Goal: Information Seeking & Learning: Learn about a topic

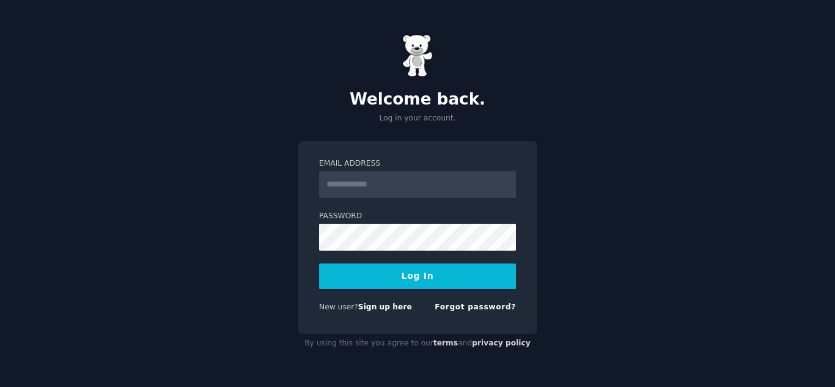
click at [355, 186] on input "Email Address" at bounding box center [417, 184] width 197 height 27
type input "**********"
click at [414, 281] on button "Log In" at bounding box center [417, 276] width 197 height 26
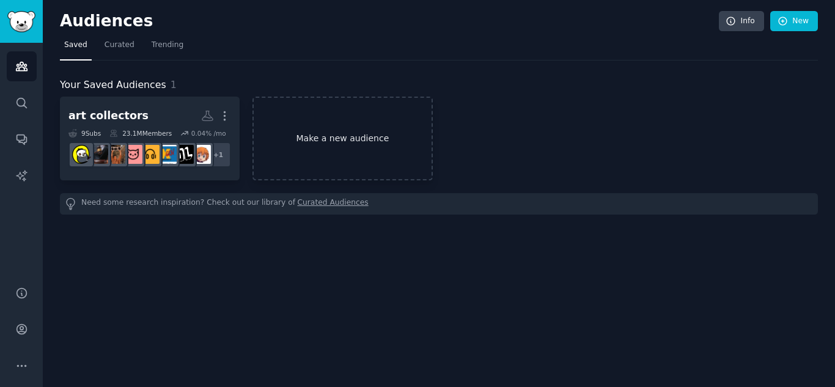
click at [326, 139] on link "Make a new audience" at bounding box center [342, 139] width 180 height 84
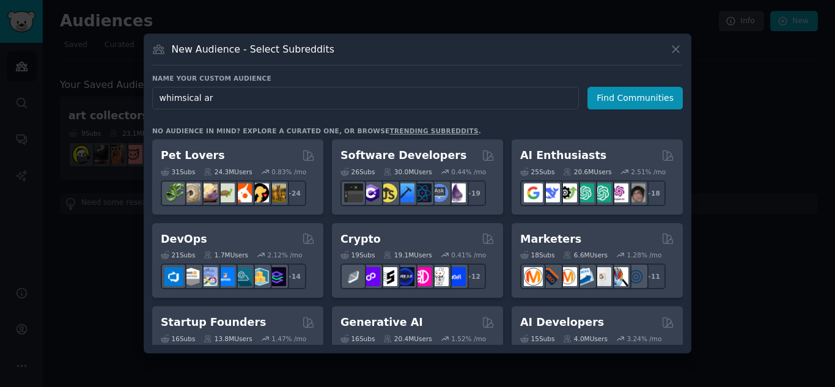
type input "whimsical art"
click button "Find Communities" at bounding box center [634, 98] width 95 height 23
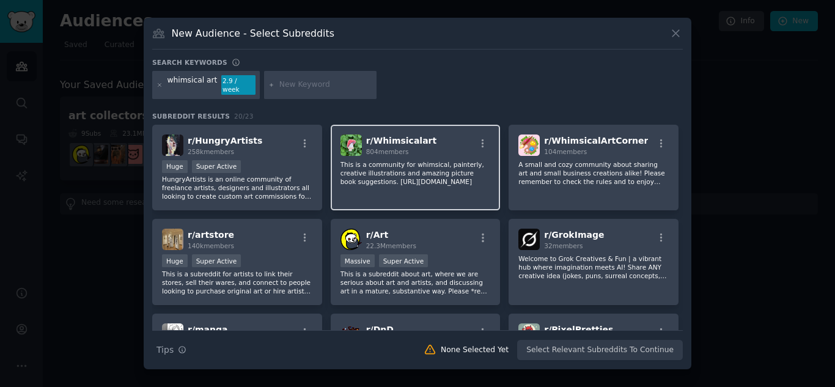
click at [441, 141] on div "r/ Whimsicalart 804 members" at bounding box center [415, 144] width 150 height 21
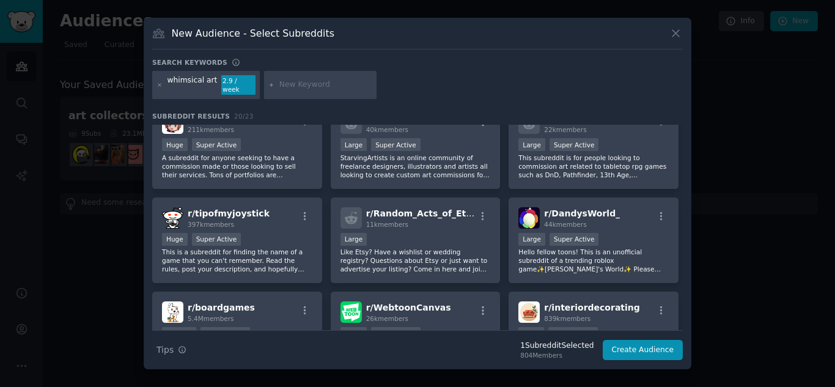
scroll to position [306, 0]
click at [291, 89] on input "text" at bounding box center [325, 84] width 93 height 11
type input "nostalgia"
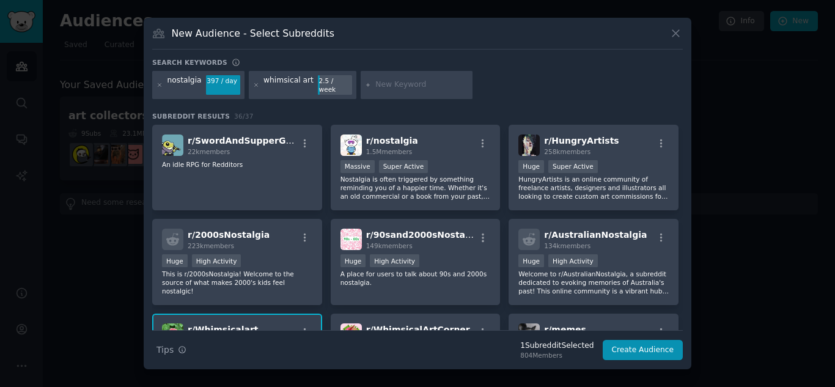
click at [222, 95] on div "nostalgia 397 / day whimsical art 2.5 / week" at bounding box center [417, 87] width 530 height 32
click at [459, 196] on p "Nostalgia is often triggered by something reminding you of a happier time. Whet…" at bounding box center [415, 188] width 150 height 26
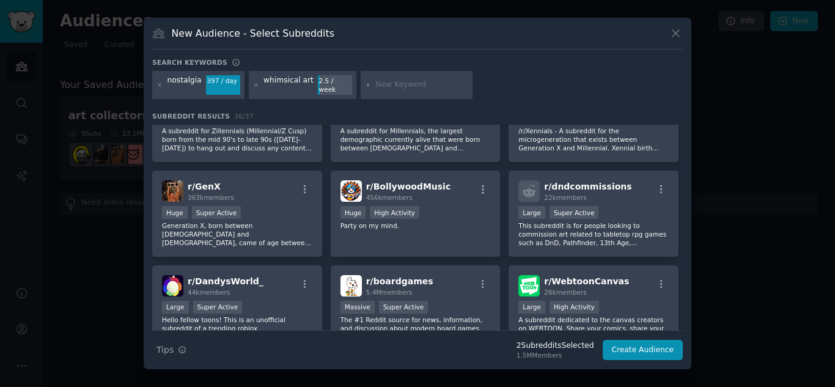
scroll to position [856, 0]
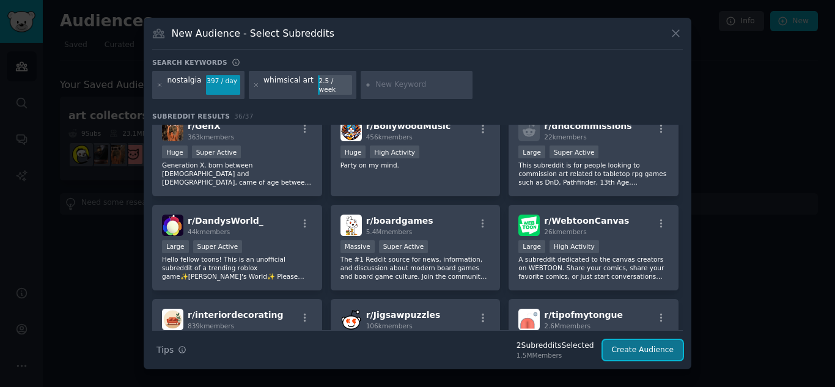
click at [640, 351] on button "Create Audience" at bounding box center [643, 350] width 81 height 21
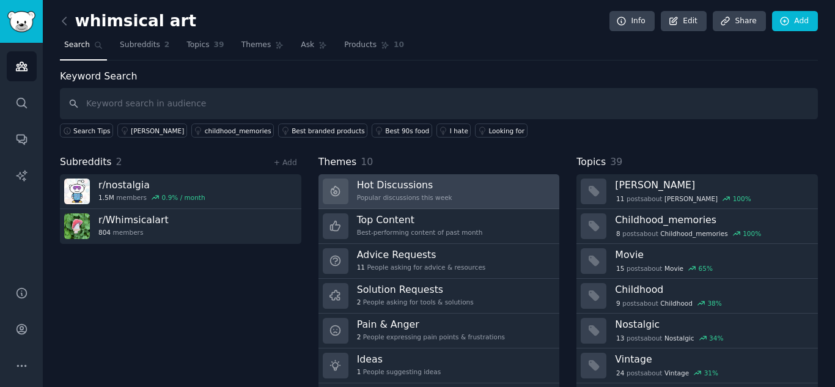
click at [387, 200] on div "Popular discussions this week" at bounding box center [404, 197] width 95 height 9
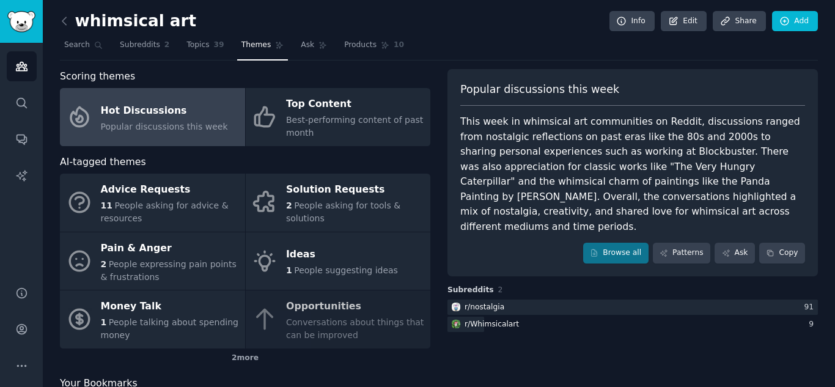
scroll to position [45, 0]
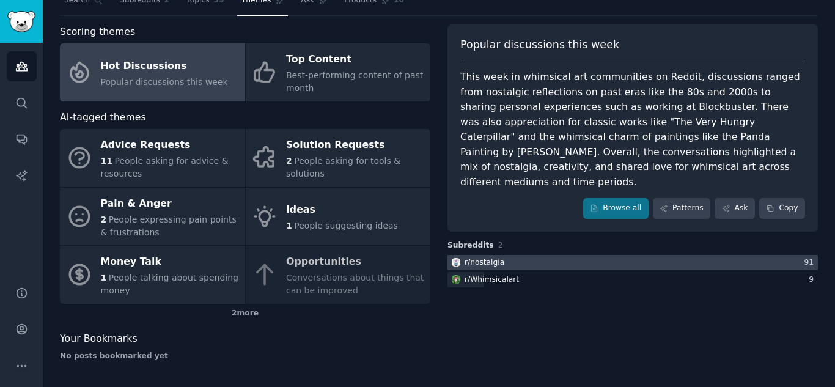
click at [491, 257] on div "r/ nostalgia" at bounding box center [484, 262] width 40 height 11
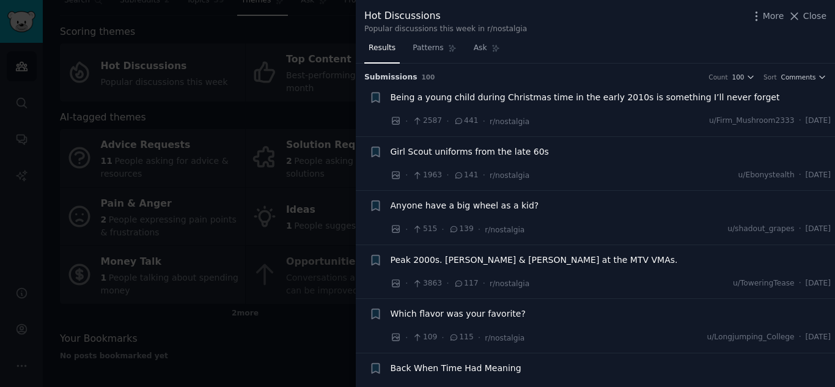
click at [546, 99] on span "Being a young child during Christmas time in the early 2010s is something I’ll …" at bounding box center [585, 97] width 389 height 13
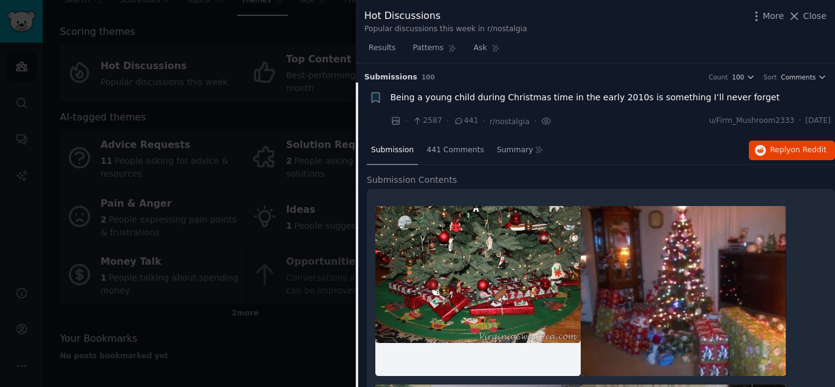
scroll to position [20, 0]
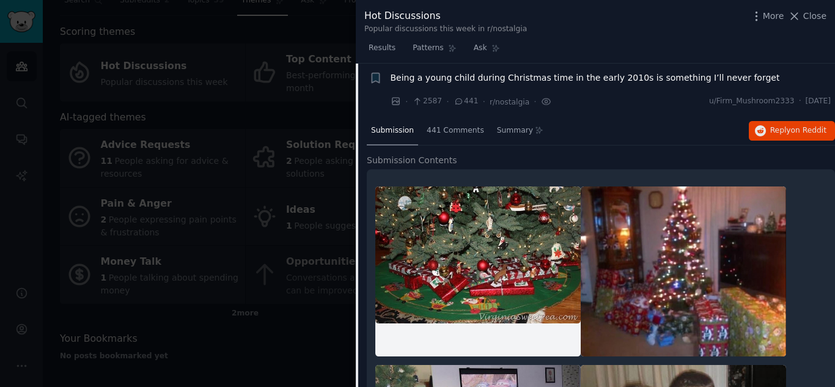
click at [552, 83] on span "Being a young child during Christmas time in the early 2010s is something I’ll …" at bounding box center [585, 78] width 389 height 13
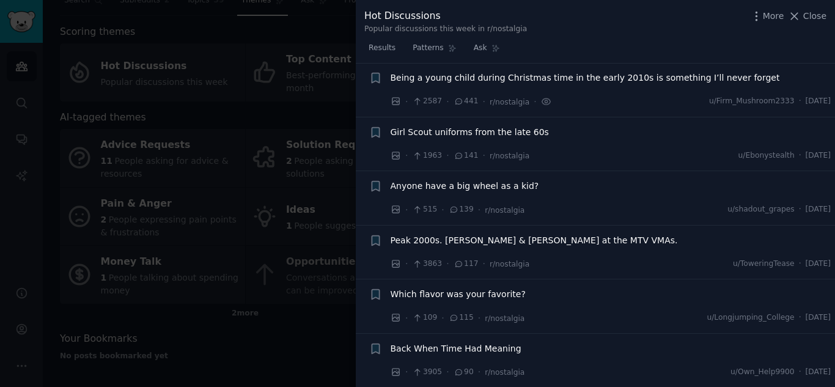
click at [482, 130] on span "Girl Scout uniforms from the late 60s" at bounding box center [470, 132] width 158 height 13
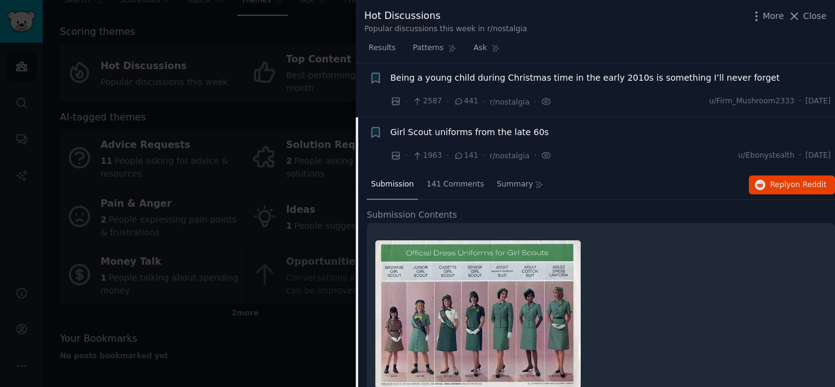
scroll to position [73, 0]
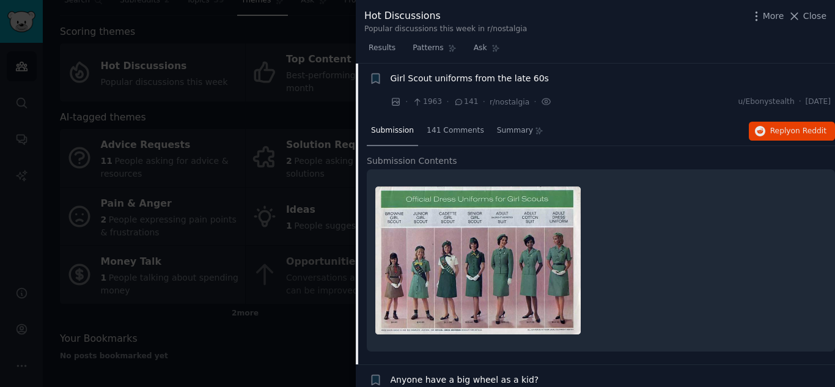
click at [493, 130] on div "Summary" at bounding box center [521, 131] width 56 height 29
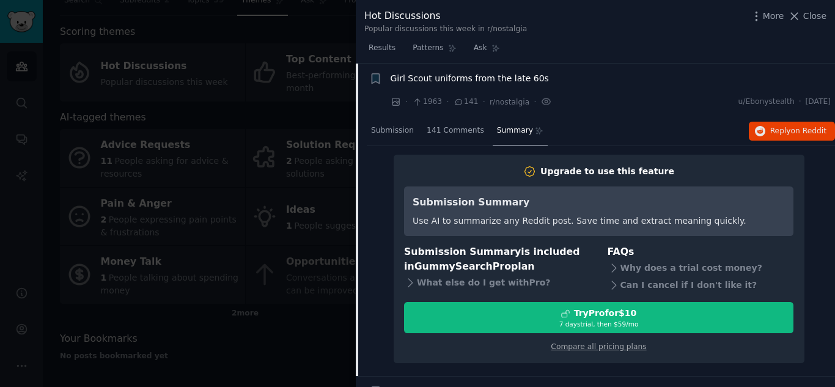
click at [419, 81] on span "Girl Scout uniforms from the late 60s" at bounding box center [470, 78] width 158 height 13
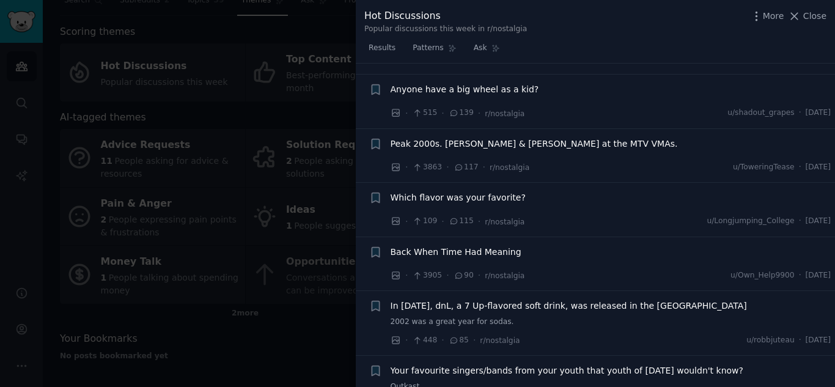
scroll to position [134, 0]
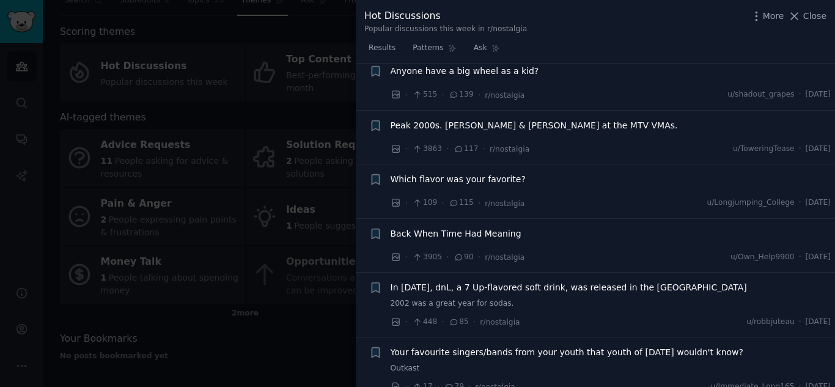
click at [488, 75] on span "Anyone have a big wheel as a kid?" at bounding box center [465, 71] width 149 height 13
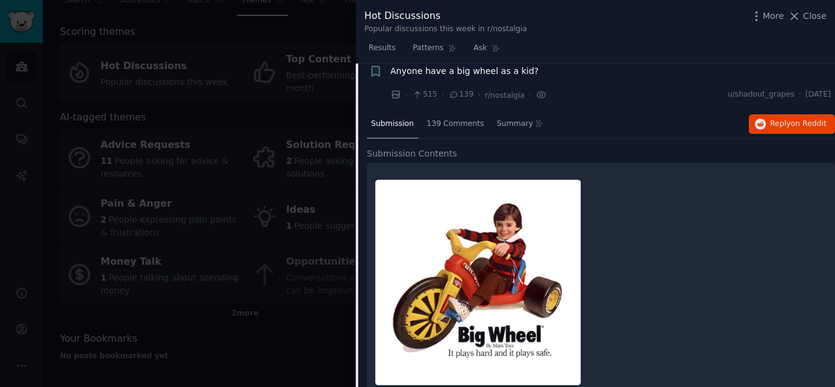
scroll to position [128, 0]
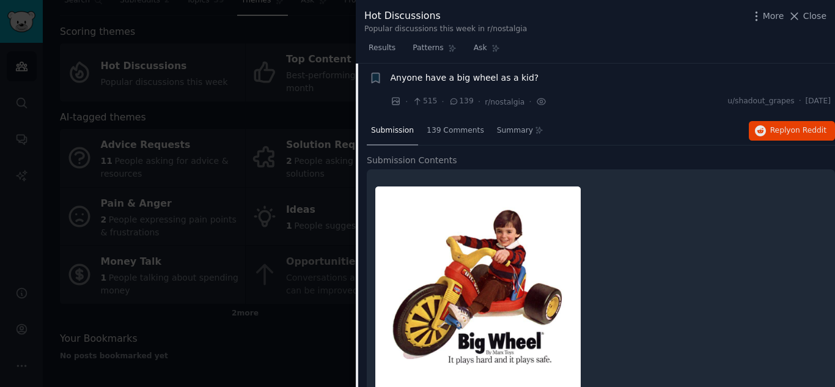
click at [488, 75] on span "Anyone have a big wheel as a kid?" at bounding box center [465, 78] width 149 height 13
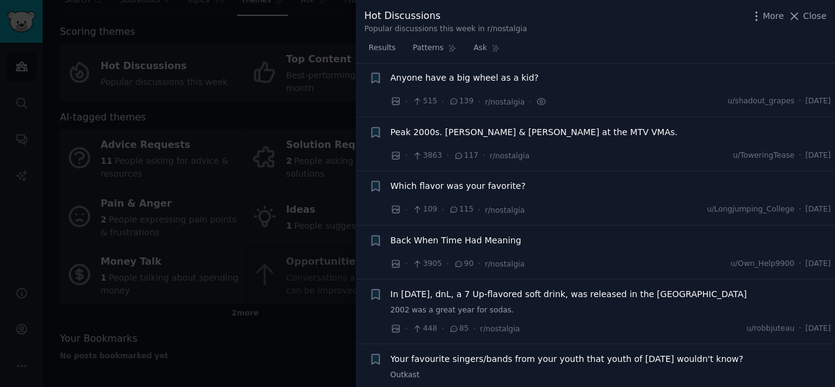
click at [471, 134] on span "Peak 2000s. [PERSON_NAME] & [PERSON_NAME] at the MTV VMAs." at bounding box center [534, 132] width 287 height 13
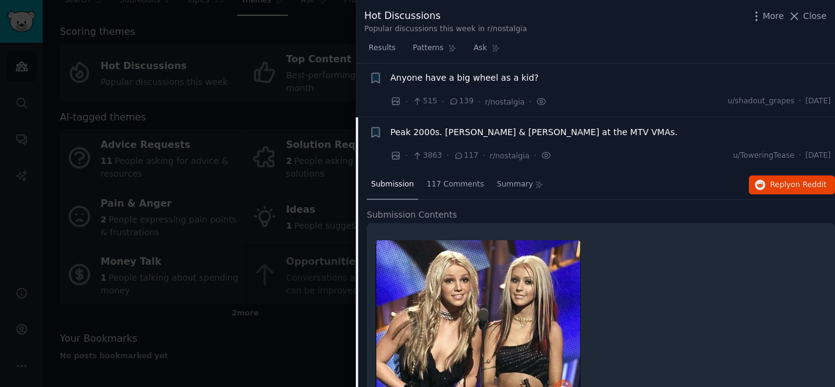
scroll to position [182, 0]
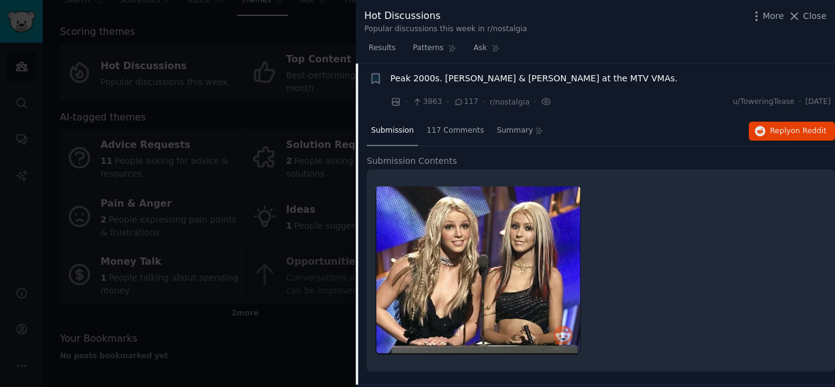
click at [488, 81] on span "Peak 2000s. [PERSON_NAME] & [PERSON_NAME] at the MTV VMAs." at bounding box center [534, 78] width 287 height 13
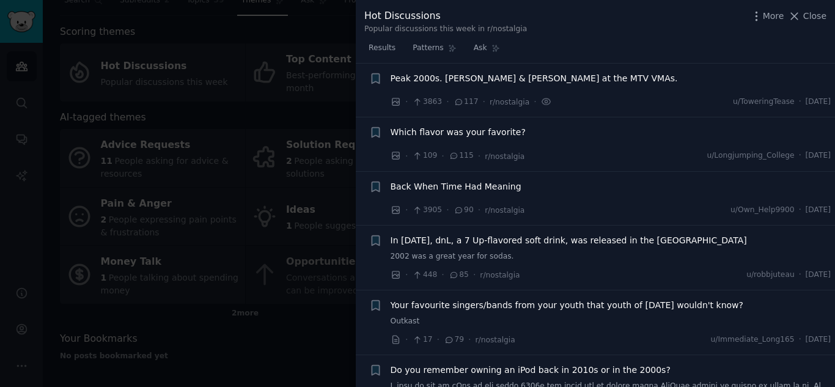
click at [458, 125] on li "+ Which flavor was your favorite? · 109 · 115 · r/nostalgia u/Longjumping_Colle…" at bounding box center [595, 144] width 479 height 54
click at [456, 131] on span "Which flavor was your favorite?" at bounding box center [458, 132] width 135 height 13
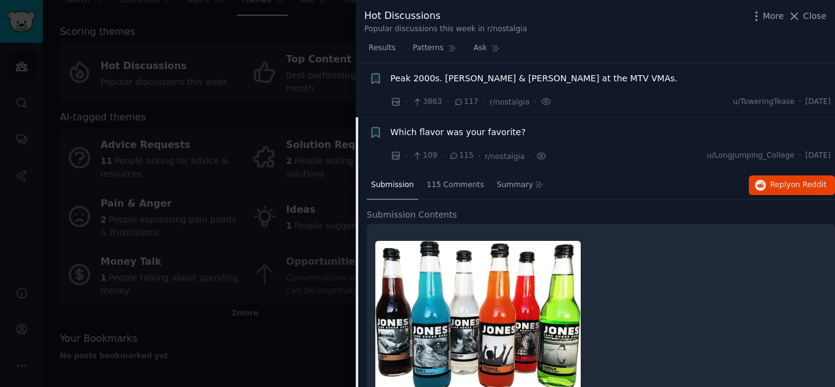
scroll to position [236, 0]
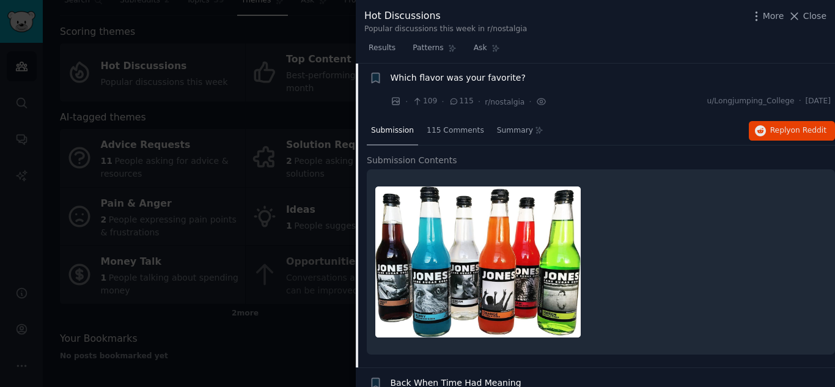
click at [456, 131] on span "115 Comments" at bounding box center [455, 130] width 57 height 11
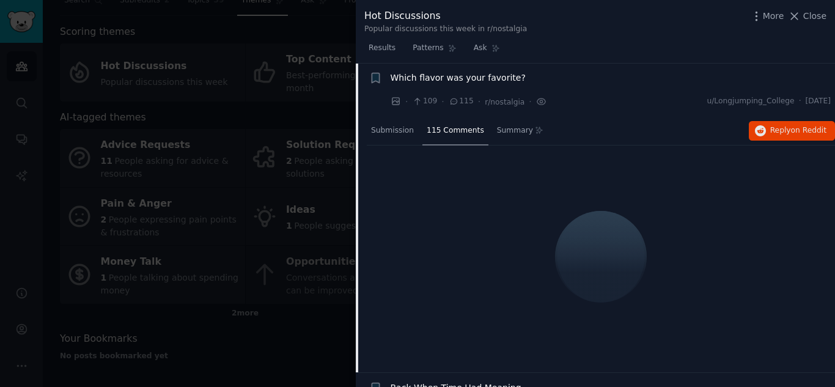
click at [452, 81] on span "Which flavor was your favorite?" at bounding box center [458, 78] width 135 height 13
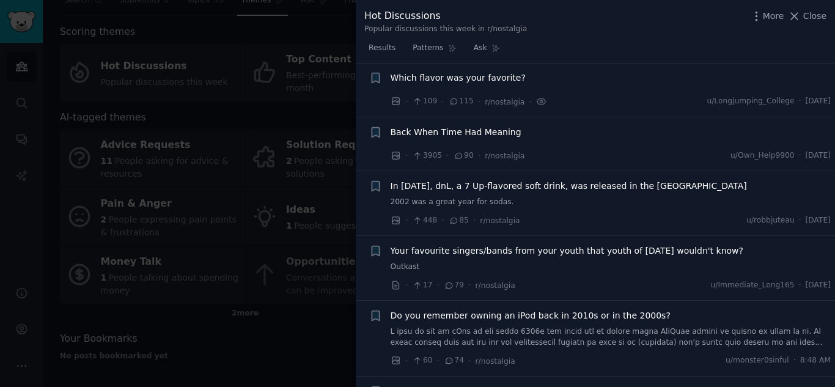
click at [446, 133] on span "Back When Time Had Meaning" at bounding box center [456, 132] width 131 height 13
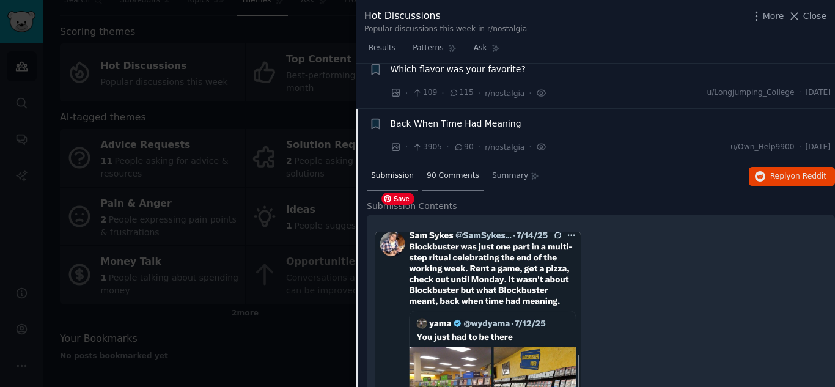
scroll to position [229, 0]
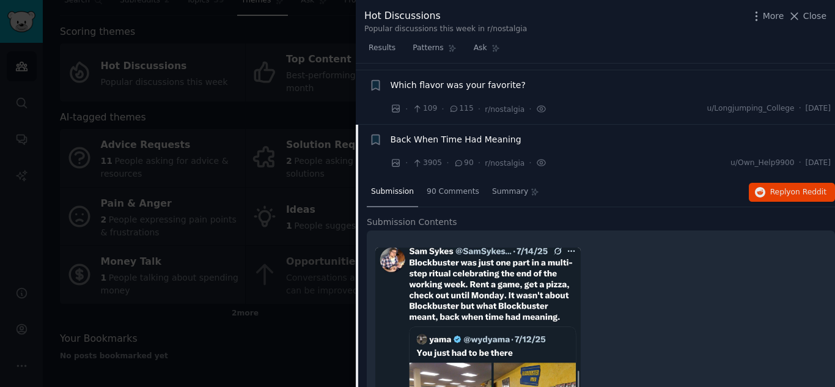
click at [436, 140] on span "Back When Time Had Meaning" at bounding box center [456, 139] width 131 height 13
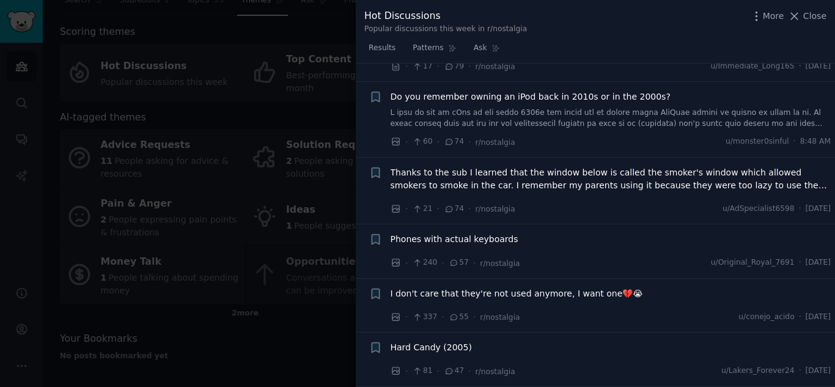
scroll to position [473, 0]
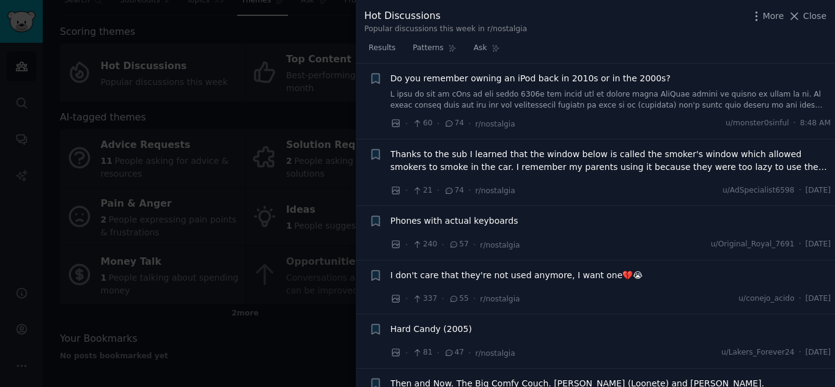
click at [603, 153] on span "Thanks to the sub I learned that the window below is called the smoker's window…" at bounding box center [611, 161] width 441 height 26
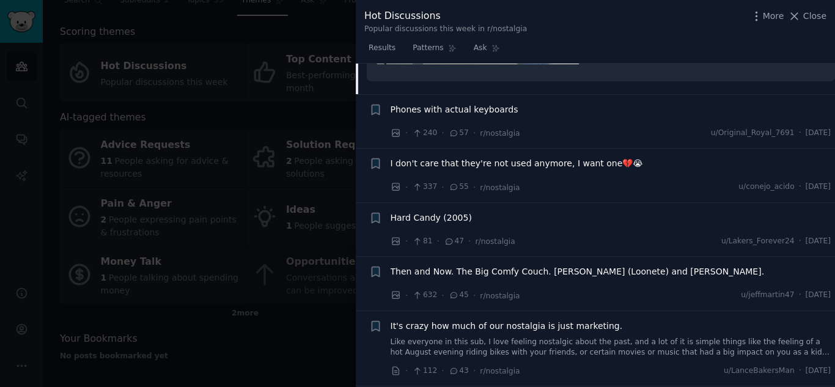
scroll to position [854, 0]
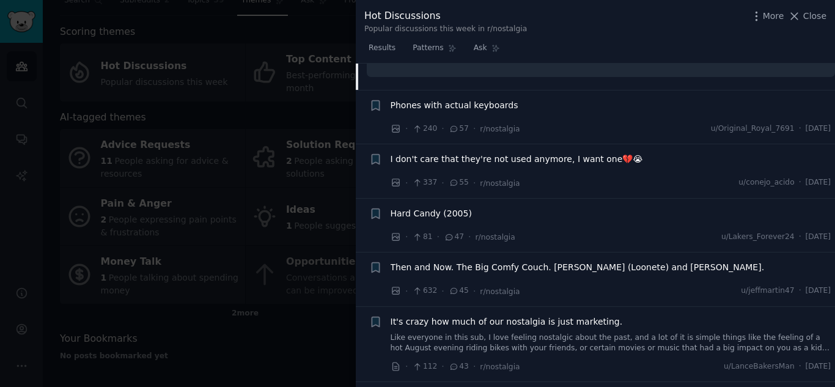
click at [564, 159] on span "I don't care that they're not used anymore, I want one💔😭" at bounding box center [517, 159] width 252 height 13
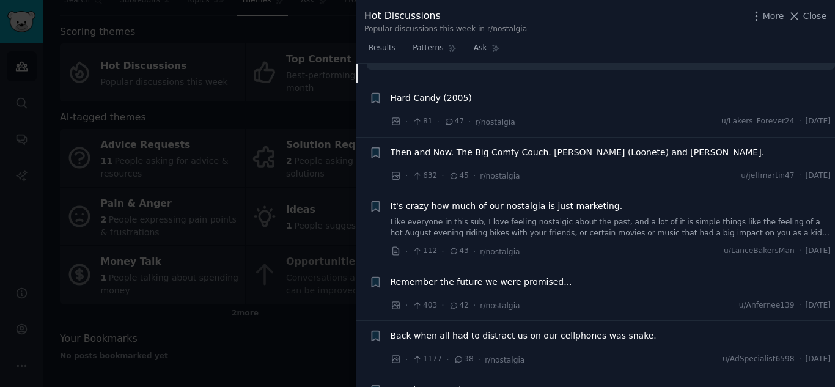
scroll to position [1098, 0]
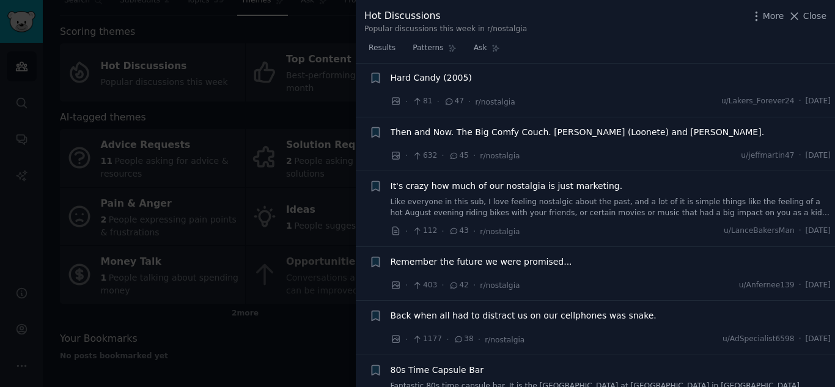
click at [573, 134] on span "Then and Now. The Big Comfy Couch. [PERSON_NAME] (Loonete) and [PERSON_NAME]." at bounding box center [578, 132] width 374 height 13
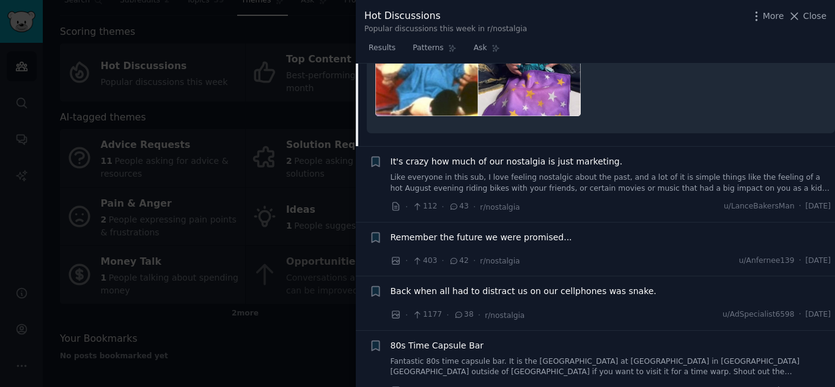
scroll to position [1084, 0]
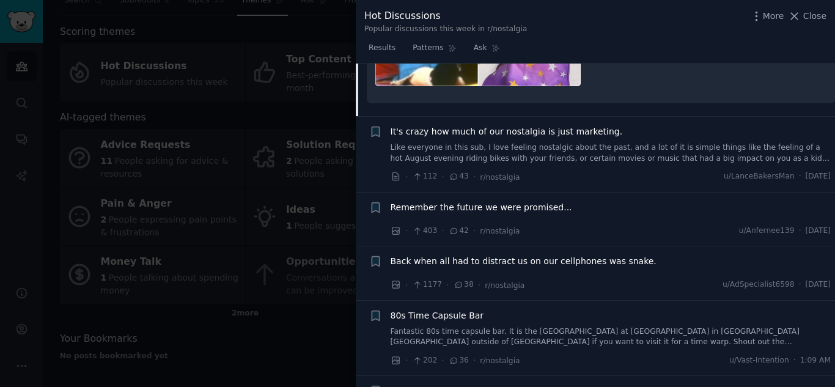
click at [557, 129] on span "It's crazy how much of our nostalgia is just marketing." at bounding box center [507, 131] width 232 height 13
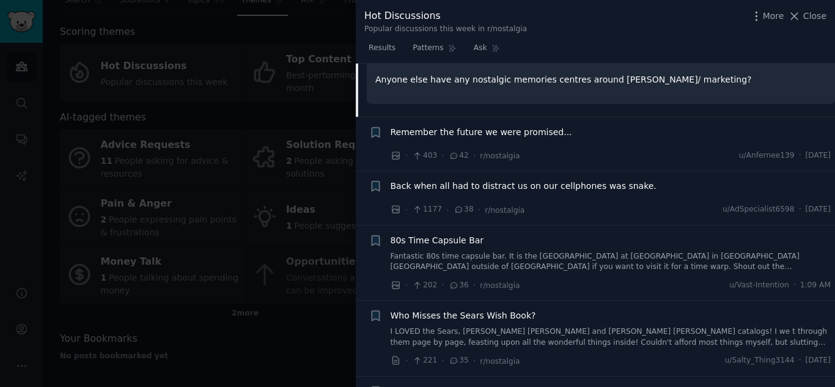
scroll to position [1077, 0]
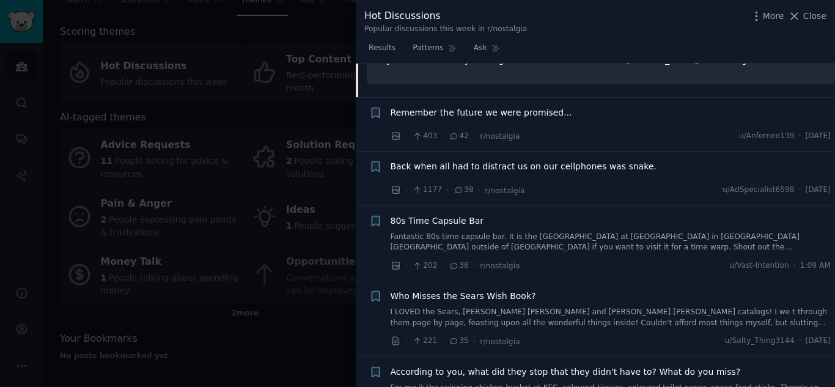
click at [521, 106] on span "Remember the future we were promised..." at bounding box center [482, 112] width 182 height 13
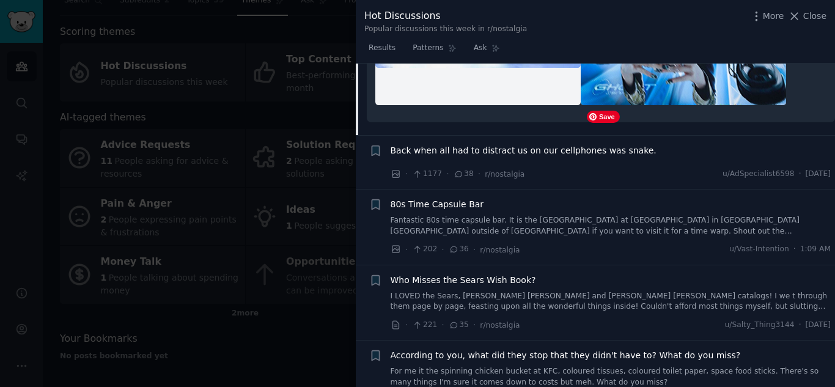
scroll to position [2313, 0]
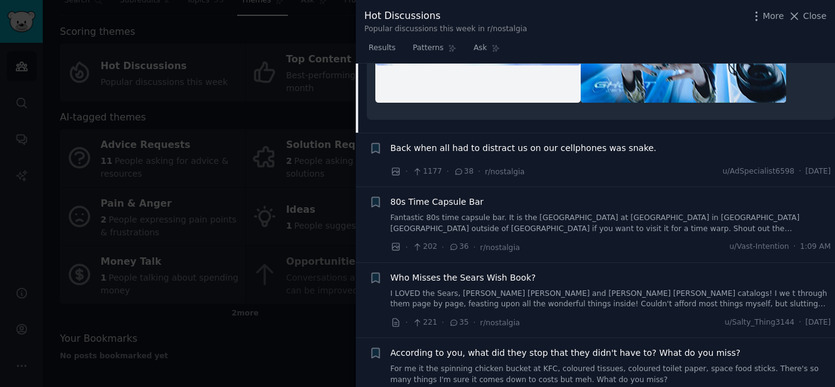
click at [598, 147] on span "Back when all had to distract us on our cellphones was snake." at bounding box center [524, 148] width 266 height 13
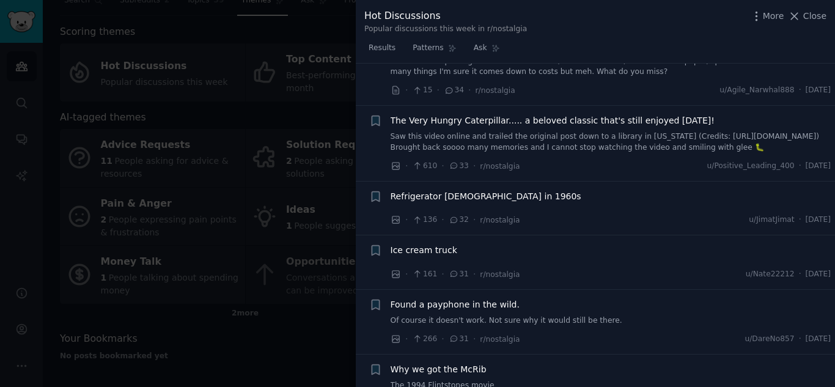
scroll to position [1390, 0]
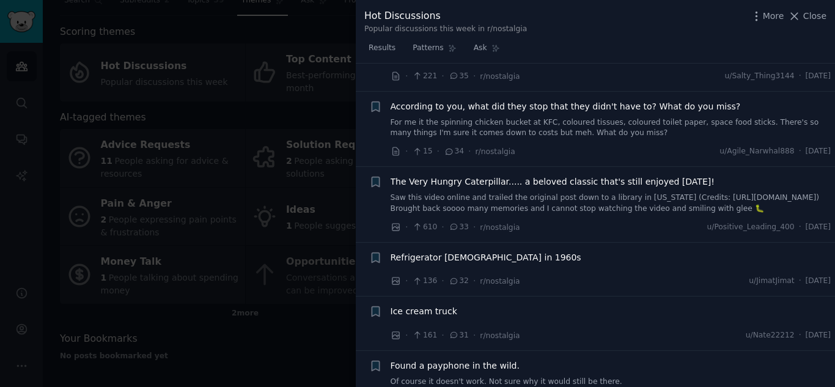
click at [623, 107] on span "According to you, what did they stop that they didn't have to? What do you miss?" at bounding box center [566, 106] width 350 height 13
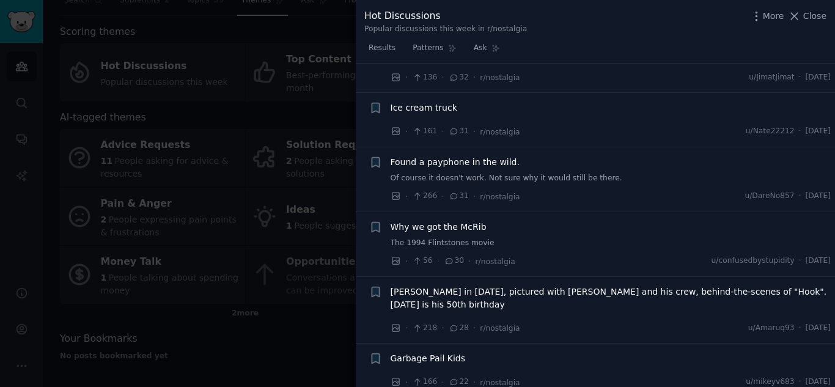
scroll to position [1533, 0]
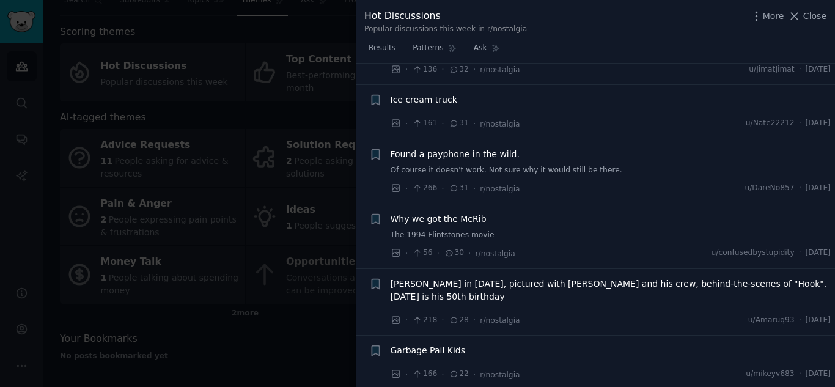
click at [438, 100] on span "Ice cream truck" at bounding box center [424, 100] width 67 height 13
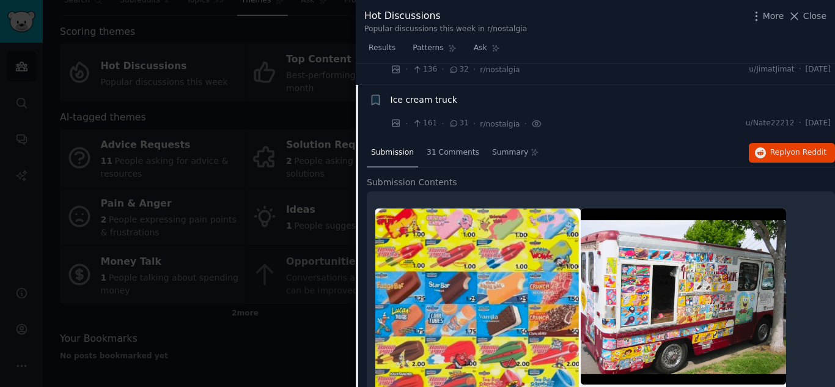
scroll to position [1372, 0]
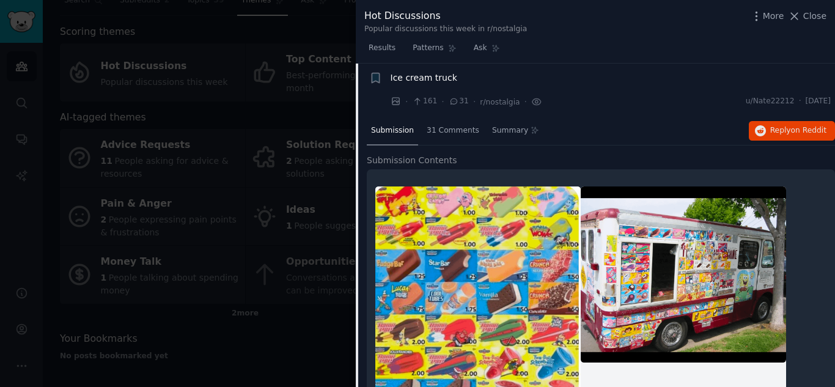
click at [437, 77] on span "Ice cream truck" at bounding box center [424, 78] width 67 height 13
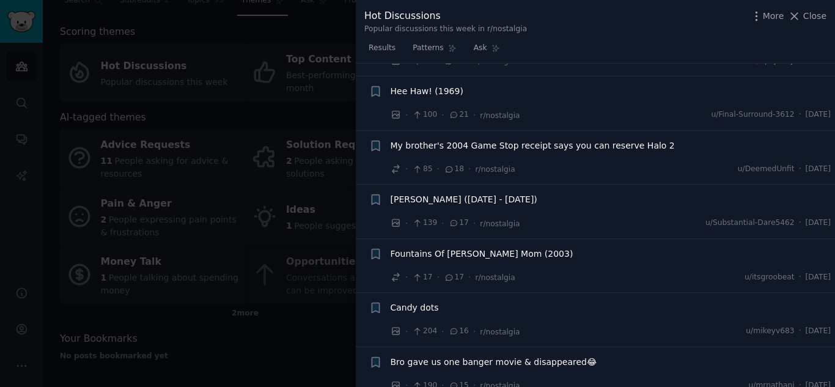
scroll to position [1800, 0]
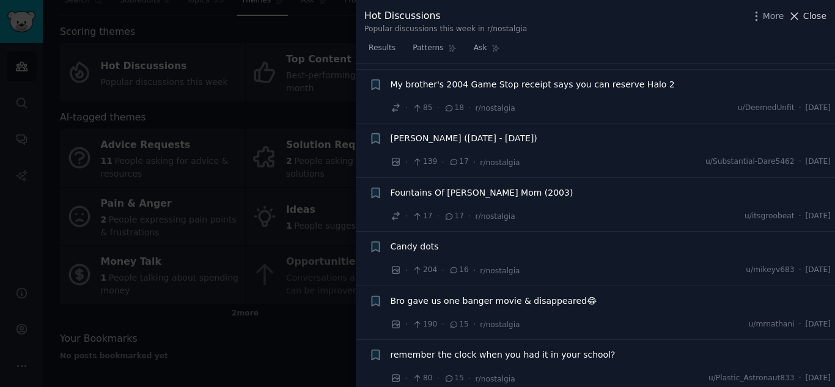
click at [812, 17] on span "Close" at bounding box center [814, 16] width 23 height 13
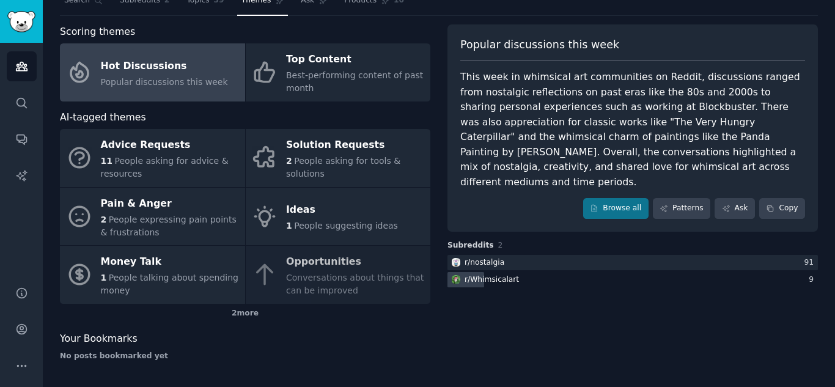
click at [497, 274] on div "r/ Whimsicalart" at bounding box center [491, 279] width 54 height 11
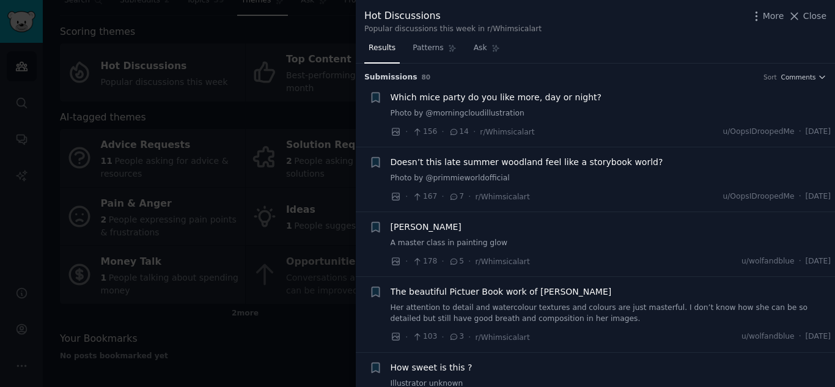
click at [486, 95] on span "Which mice party do you like more, day or night?" at bounding box center [496, 97] width 211 height 13
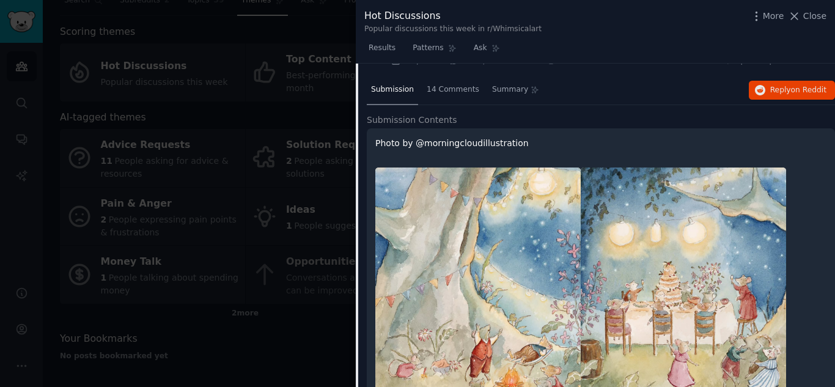
scroll to position [61, 0]
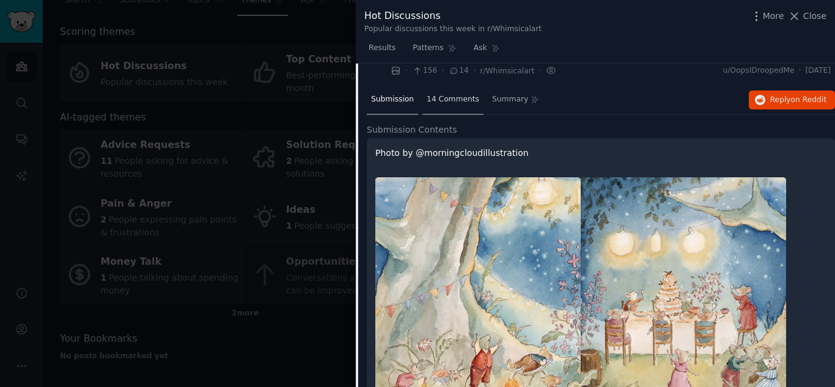
click at [445, 99] on span "14 Comments" at bounding box center [453, 99] width 53 height 11
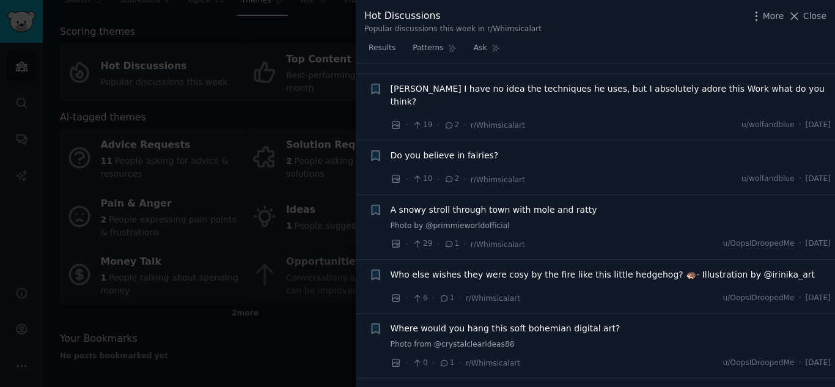
scroll to position [1039, 0]
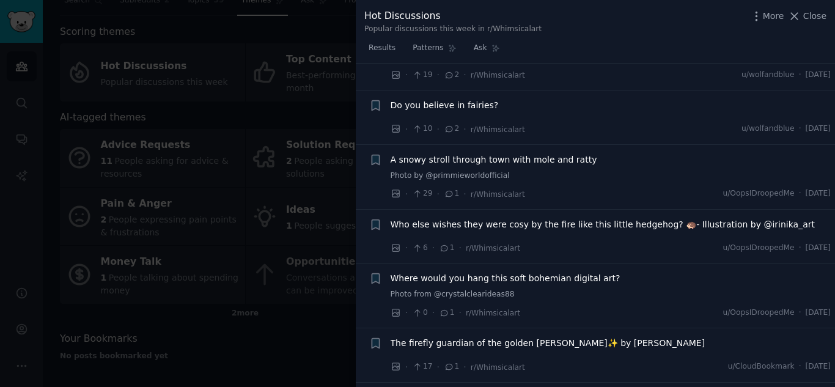
drag, startPoint x: 530, startPoint y: 136, endPoint x: 557, endPoint y: 139, distance: 27.0
click at [530, 153] on span "A snowy stroll through town with mole and ratty" at bounding box center [494, 159] width 207 height 13
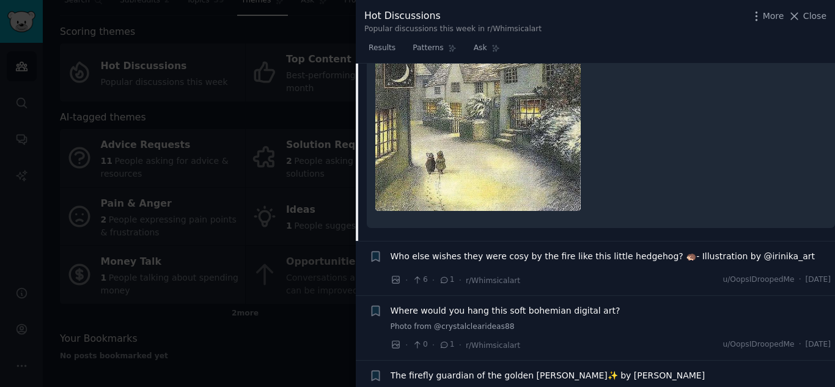
scroll to position [1081, 0]
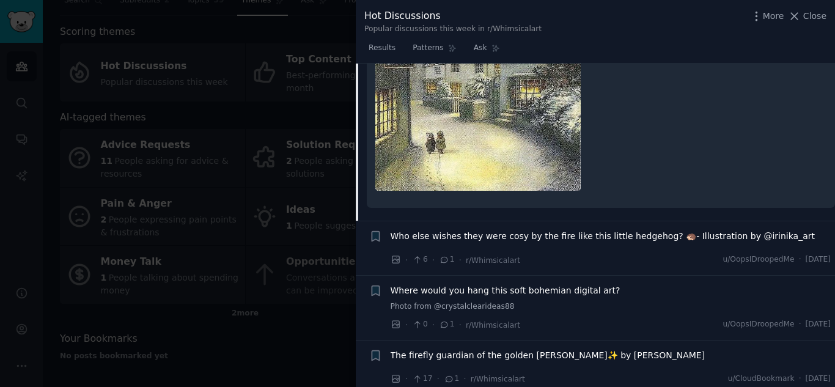
click at [619, 230] on span "Who else wishes they were cosy by the fire like this little hedgehog? 🦔- Illust…" at bounding box center [603, 236] width 425 height 13
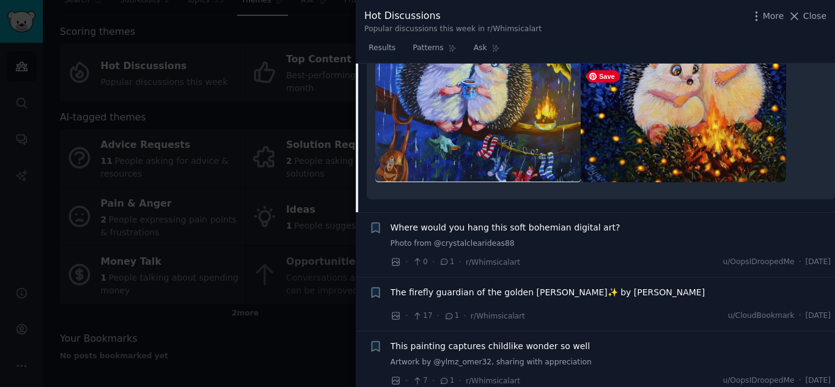
scroll to position [1146, 0]
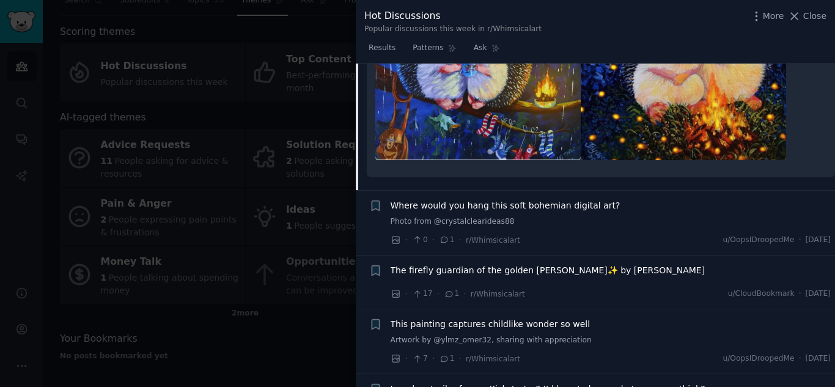
click at [494, 264] on span "The firefly guardian of the golden [PERSON_NAME]✨ by [PERSON_NAME]" at bounding box center [548, 270] width 315 height 13
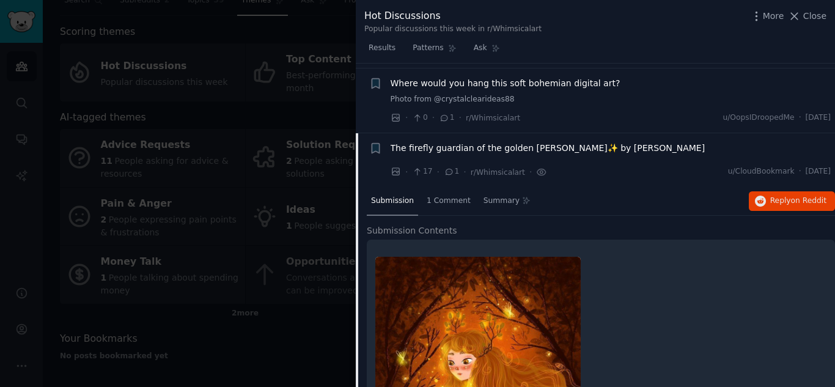
scroll to position [898, 0]
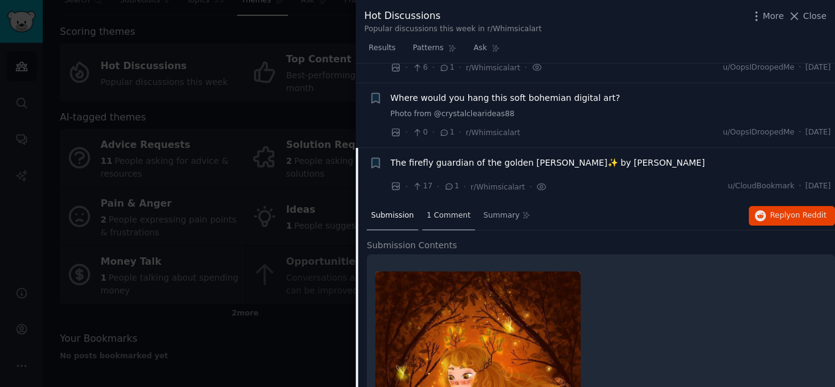
click at [438, 210] on span "1 Comment" at bounding box center [449, 215] width 44 height 11
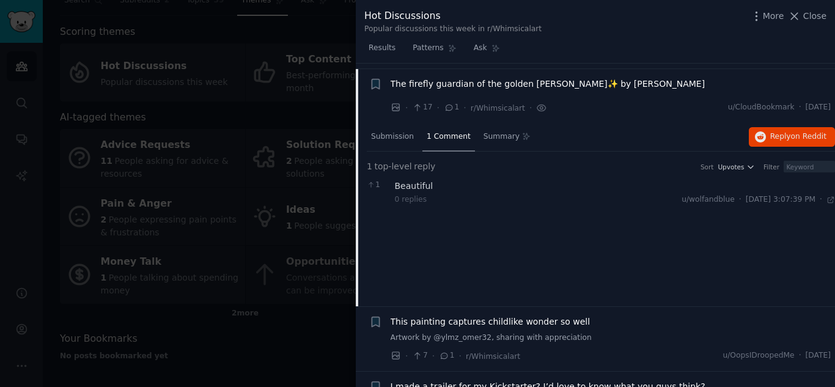
scroll to position [959, 0]
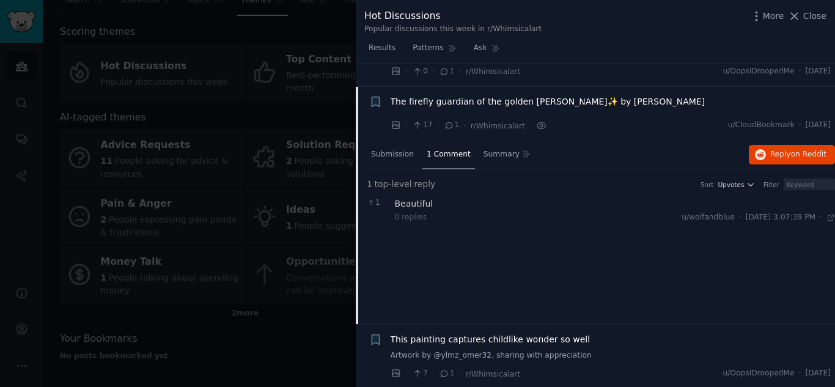
click at [552, 333] on span "This painting captures childlike wonder so well" at bounding box center [491, 339] width 200 height 13
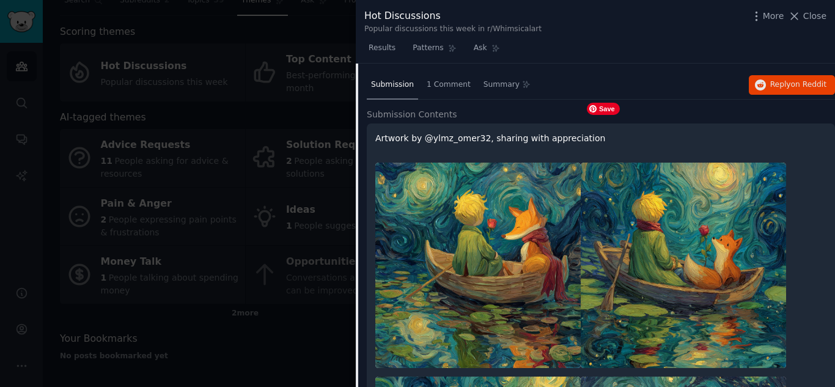
scroll to position [1074, 0]
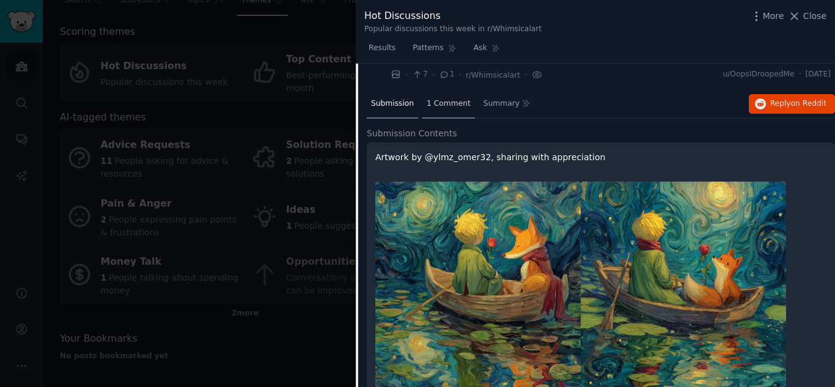
click at [438, 98] on span "1 Comment" at bounding box center [449, 103] width 44 height 11
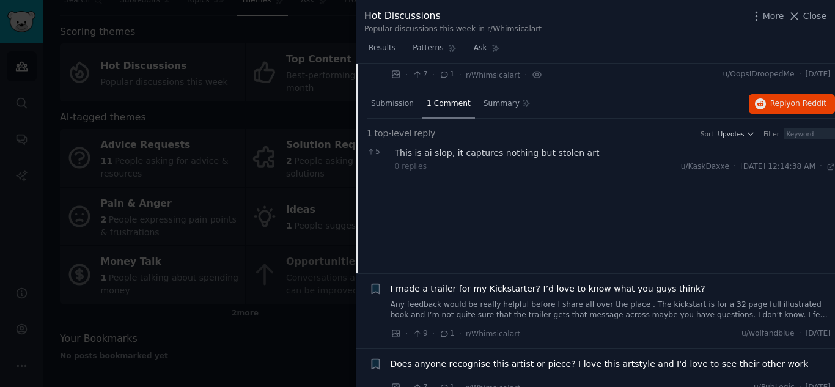
click at [438, 98] on span "1 Comment" at bounding box center [449, 103] width 44 height 11
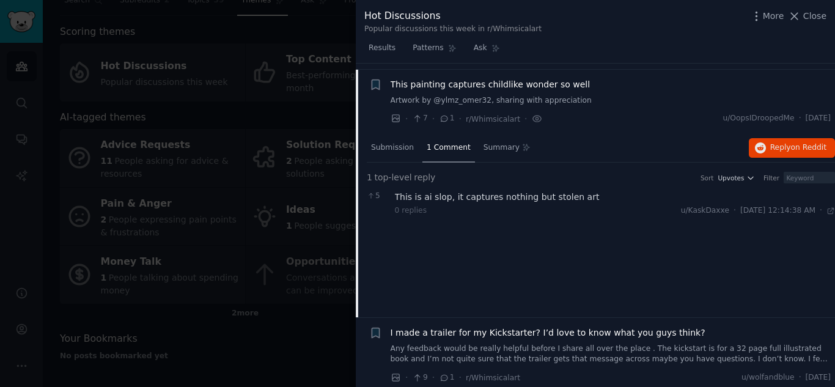
scroll to position [1013, 0]
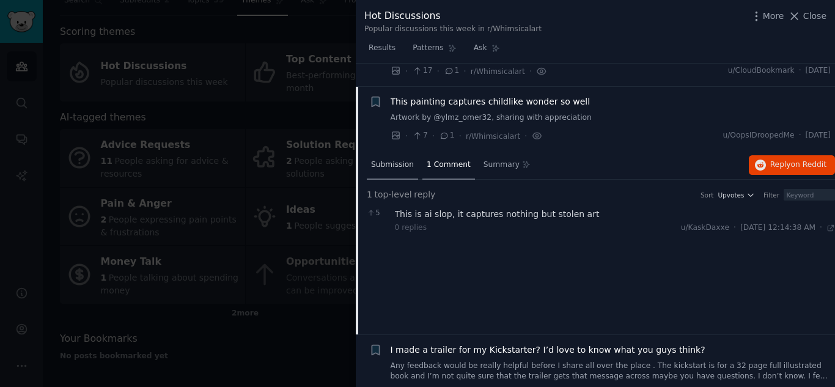
click at [387, 160] on span "Submission" at bounding box center [392, 165] width 43 height 11
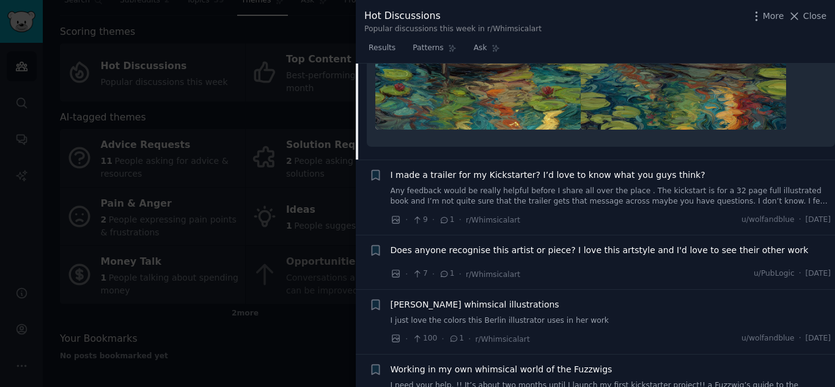
scroll to position [1563, 0]
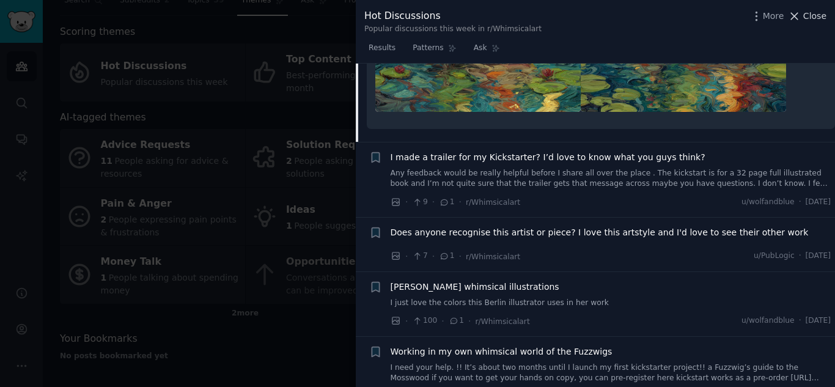
click at [812, 15] on span "Close" at bounding box center [814, 16] width 23 height 13
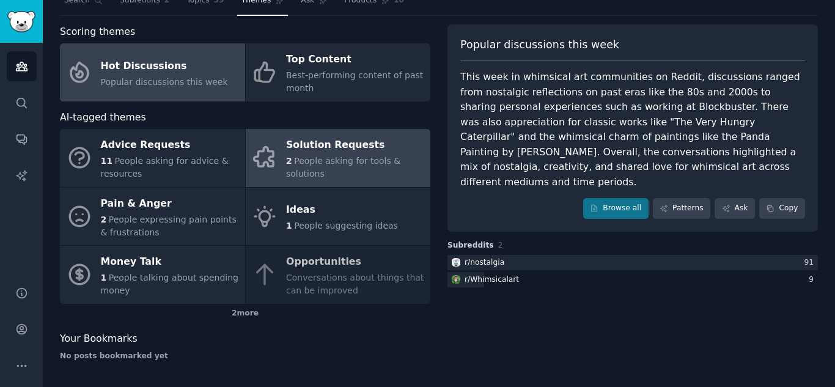
click at [332, 160] on span "People asking for tools & solutions" at bounding box center [343, 167] width 114 height 23
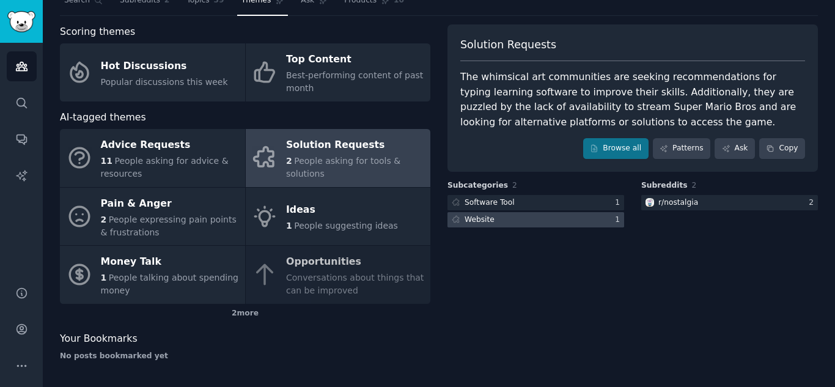
click at [536, 219] on div at bounding box center [535, 219] width 177 height 15
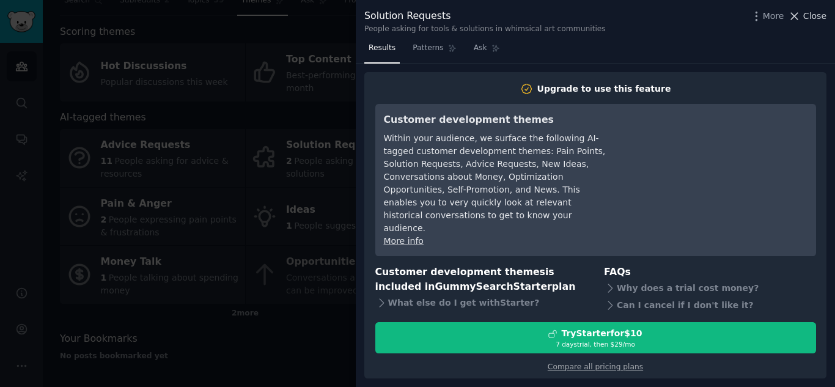
click at [826, 19] on span "Close" at bounding box center [814, 16] width 23 height 13
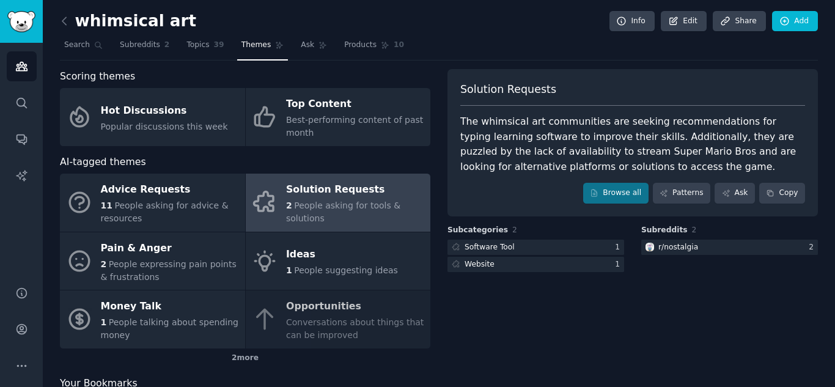
click at [325, 323] on div "Advice Requests 11 People asking for advice & resources Solution Requests 2 Peo…" at bounding box center [245, 261] width 370 height 175
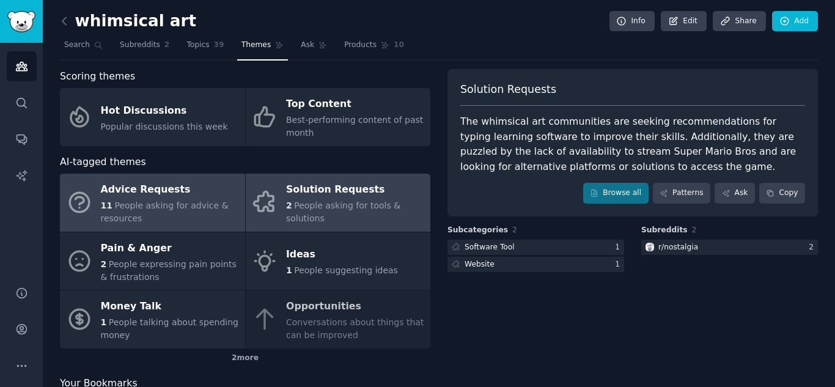
click at [144, 201] on span "People asking for advice & resources" at bounding box center [165, 211] width 128 height 23
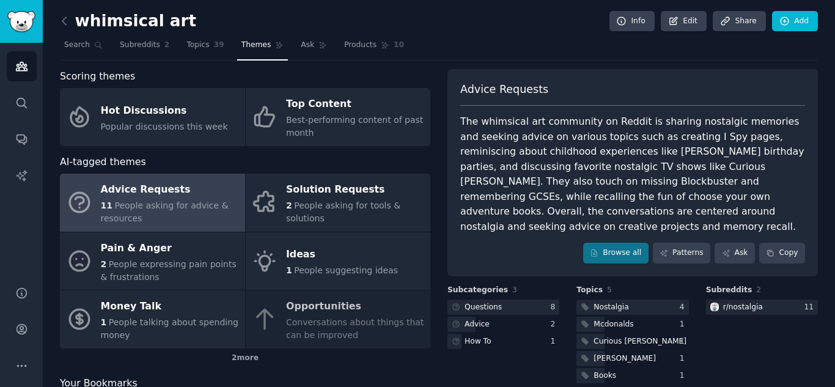
scroll to position [45, 0]
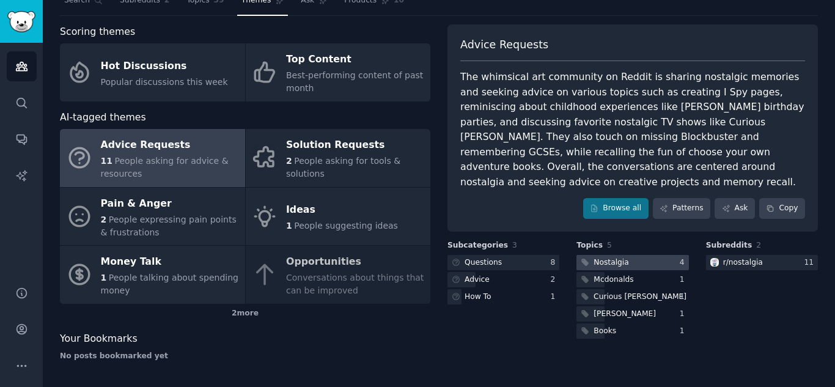
click at [606, 257] on div "Nostalgia" at bounding box center [610, 262] width 35 height 11
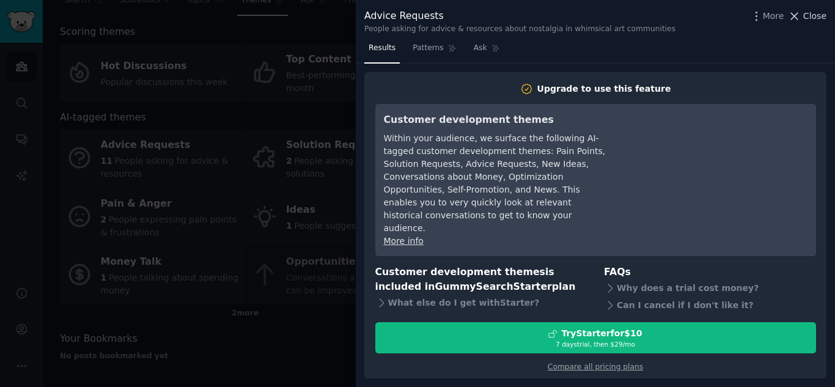
click at [810, 20] on span "Close" at bounding box center [814, 16] width 23 height 13
